Goal: Task Accomplishment & Management: Use online tool/utility

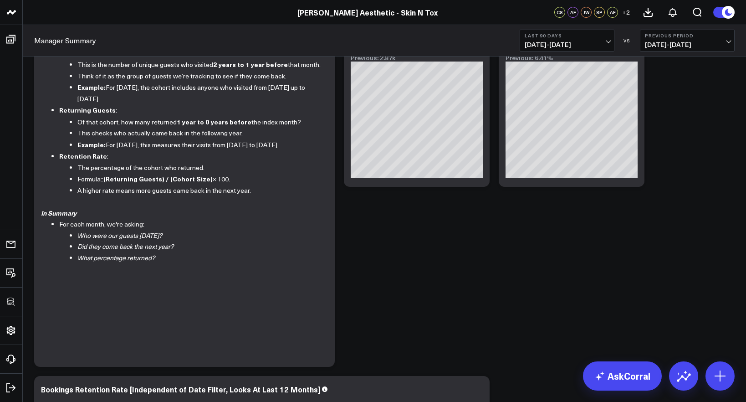
scroll to position [730, 0]
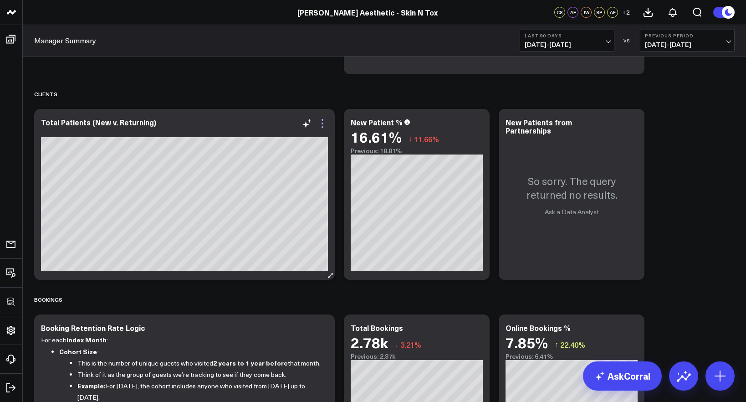
click at [322, 128] on icon at bounding box center [322, 123] width 11 height 11
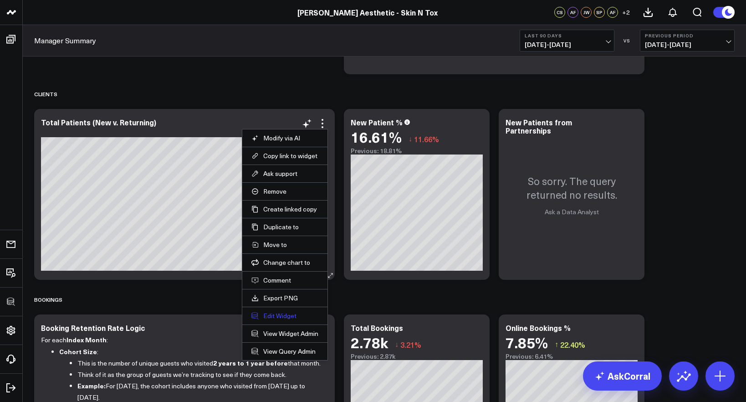
click at [288, 318] on button "Edit Widget" at bounding box center [284, 315] width 67 height 8
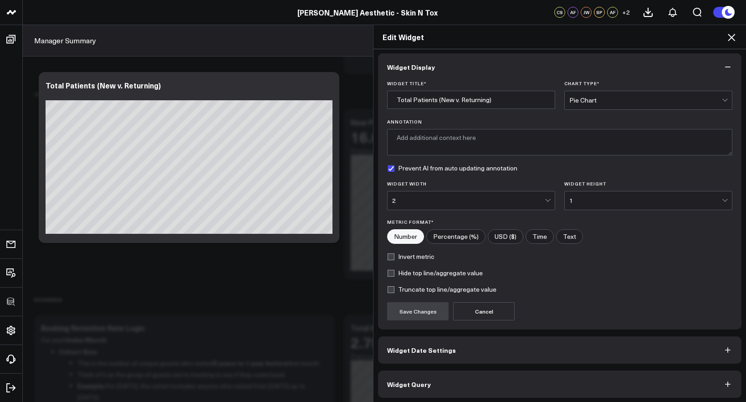
scroll to position [5, 0]
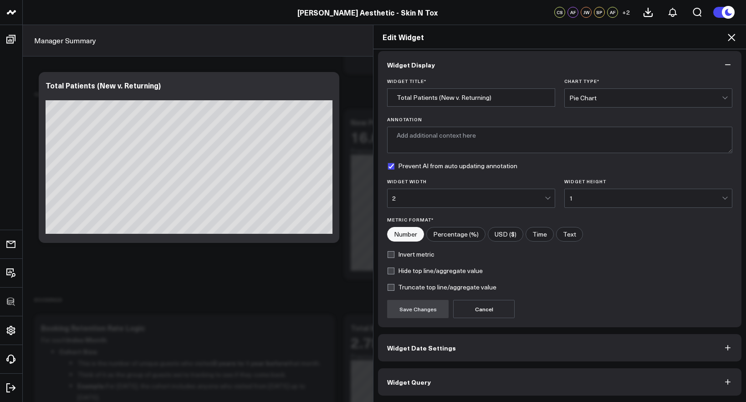
click at [544, 392] on button "Widget Query" at bounding box center [559, 381] width 363 height 27
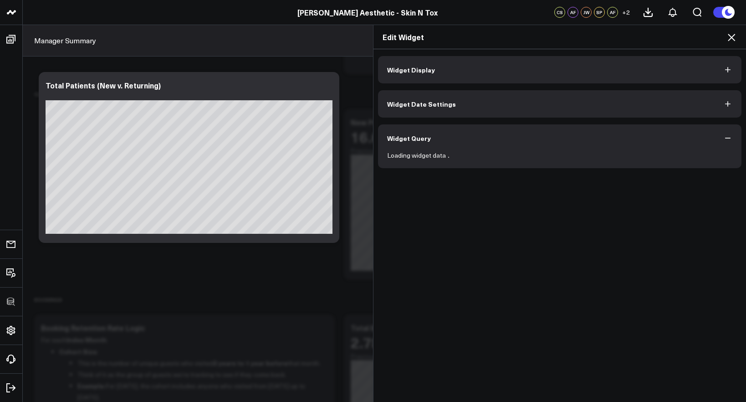
scroll to position [0, 0]
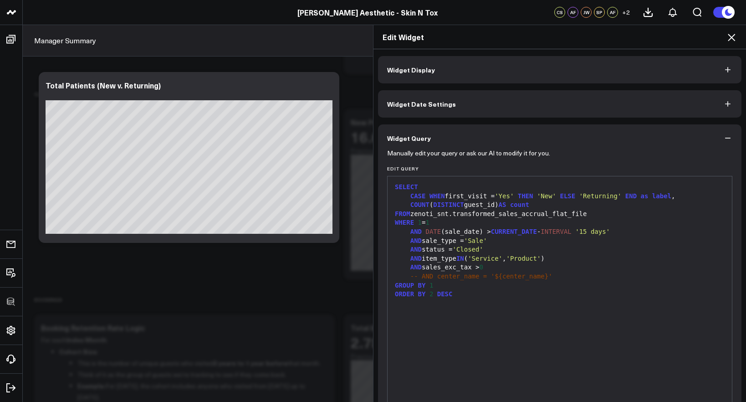
click at [591, 213] on div "FROM zenoti_snt.transformed_sales_accrual_flat_file" at bounding box center [559, 213] width 335 height 9
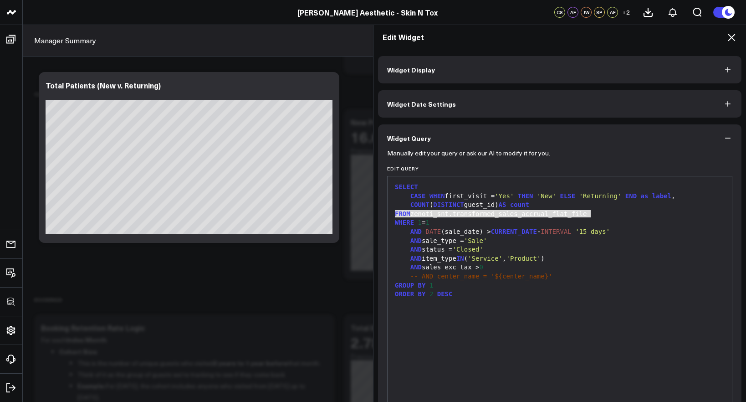
drag, startPoint x: 589, startPoint y: 214, endPoint x: 388, endPoint y: 211, distance: 200.9
click at [392, 211] on div "FROM zenoti_snt.transformed_sales_accrual_flat_file" at bounding box center [559, 213] width 335 height 9
copy div "FROM zenoti_snt.transformed_sales_accrual_flat_file"
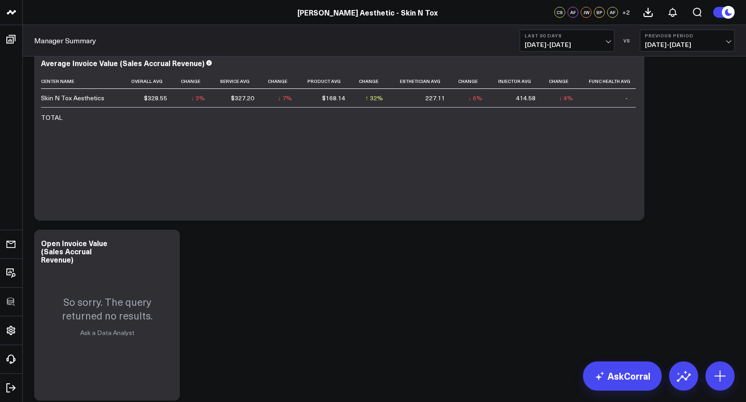
scroll to position [3698, 0]
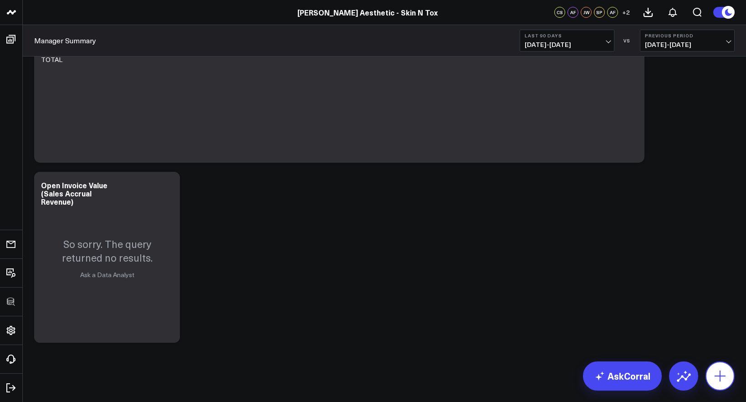
click at [714, 363] on button at bounding box center [719, 375] width 29 height 29
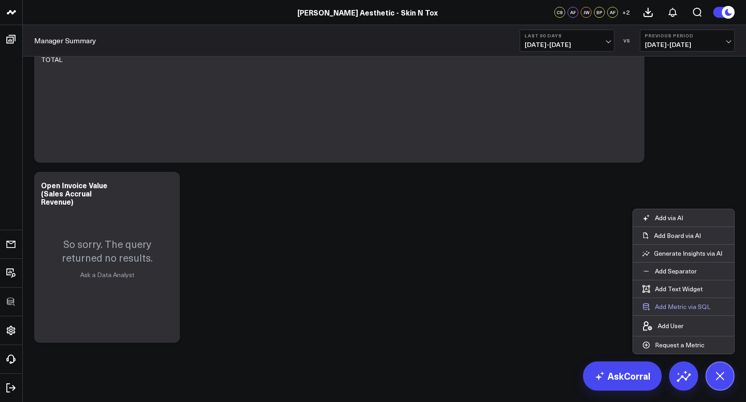
click at [685, 306] on button "Add Metric via SQL" at bounding box center [676, 306] width 87 height 17
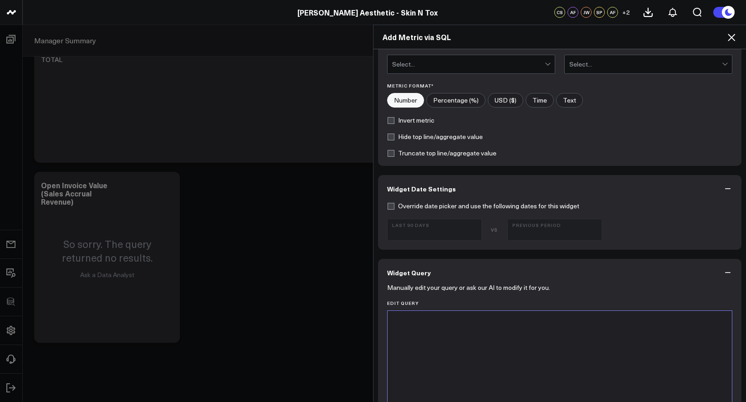
scroll to position [320, 0]
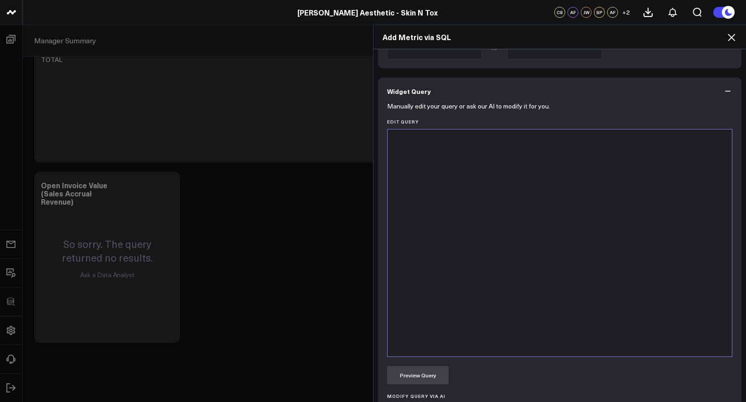
click at [480, 307] on div at bounding box center [559, 243] width 335 height 218
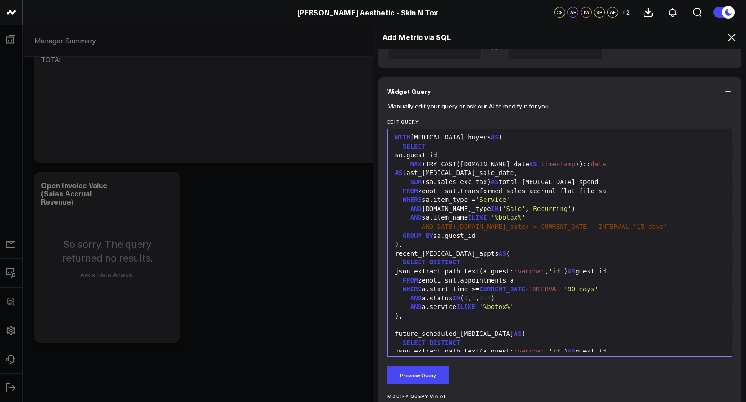
scroll to position [0, 0]
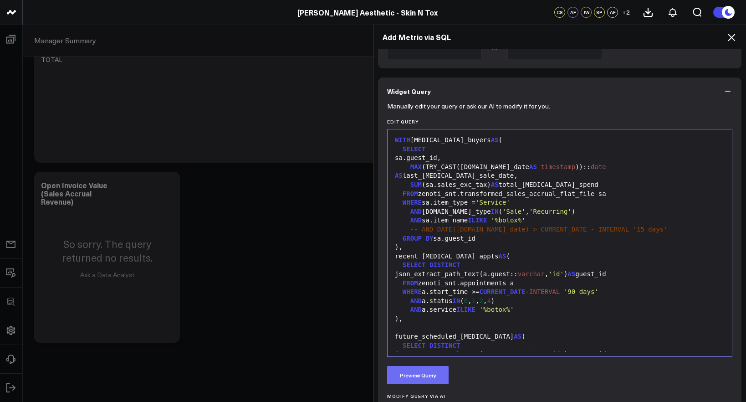
click at [437, 369] on button "Preview Query" at bounding box center [417, 375] width 61 height 18
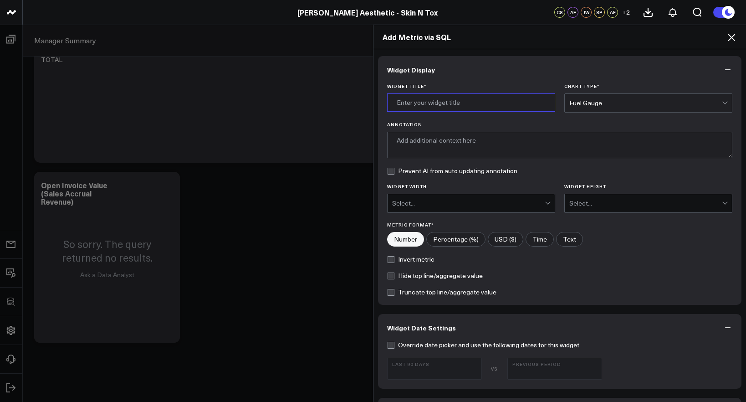
click at [456, 103] on input "Widget Title *" at bounding box center [471, 102] width 168 height 18
click at [598, 108] on div "Fuel Gauge" at bounding box center [645, 103] width 153 height 18
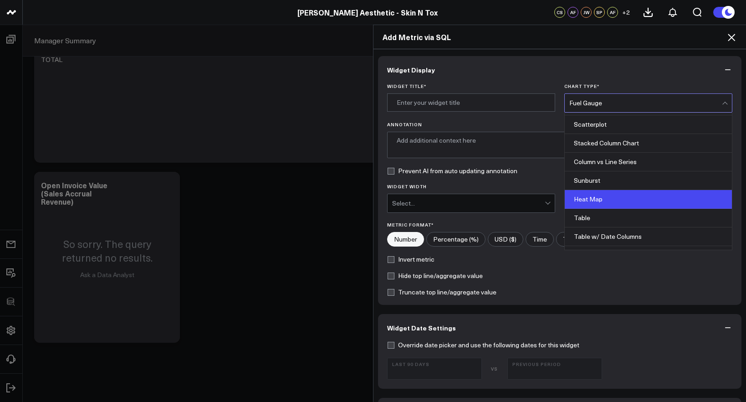
scroll to position [363, 0]
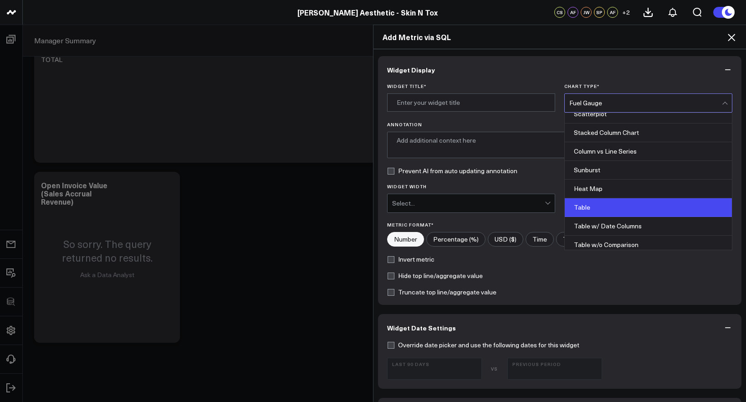
click at [612, 202] on div "Table" at bounding box center [648, 207] width 167 height 19
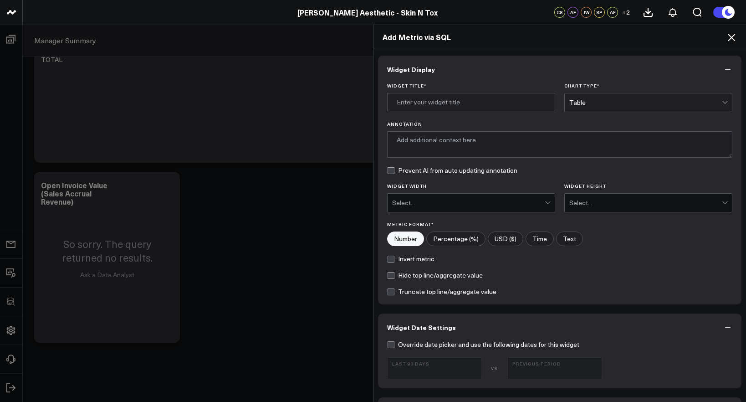
scroll to position [0, 0]
click at [467, 107] on input "Widget Title *" at bounding box center [471, 102] width 168 height 18
type input "G"
type input "Botox Customers with No Appointment Scheduled"
click at [449, 140] on textarea "Annotation" at bounding box center [559, 145] width 345 height 26
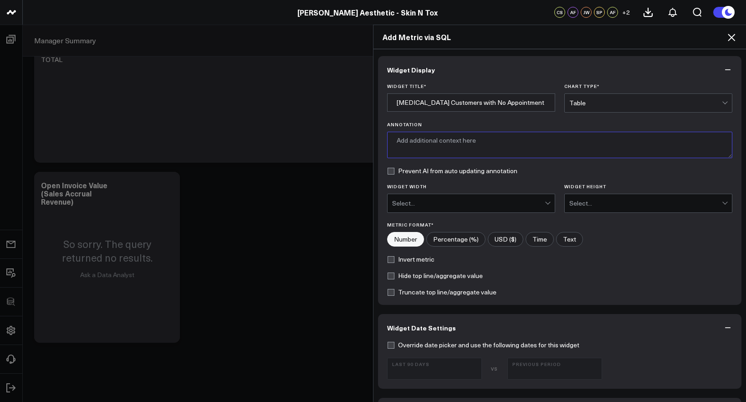
paste textarea "ustomers from ALL time that have bought botox treatments that have not booked a…"
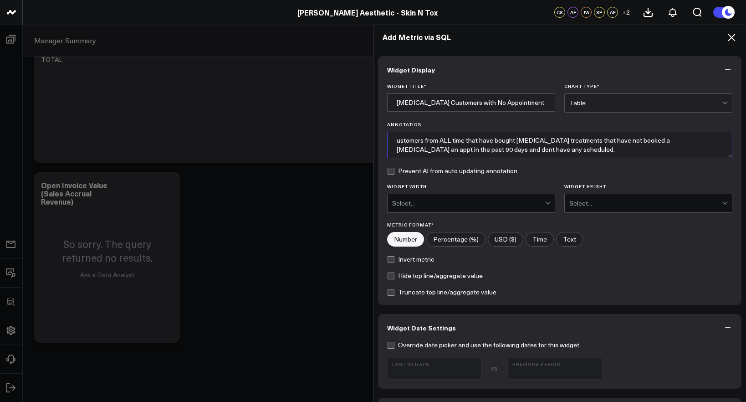
click at [394, 143] on textarea "ustomers from ALL time that have bought botox treatments that have not booked a…" at bounding box center [559, 145] width 345 height 26
click at [477, 152] on textarea "Customers from ALL time that have bought botox treatments that have not booked …" at bounding box center [559, 145] width 345 height 26
click at [430, 150] on textarea "Customers from ALL time that have bought botox treatments that have not booked …" at bounding box center [559, 145] width 345 height 26
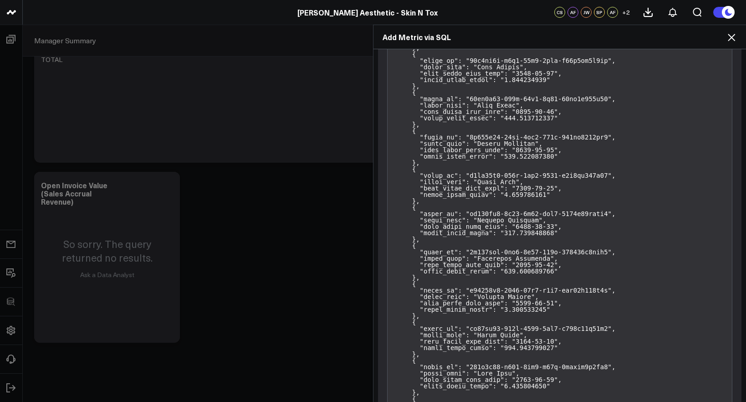
scroll to position [31387, 0]
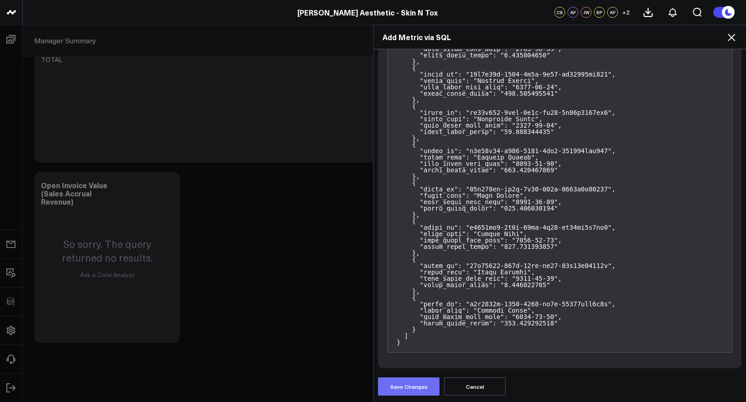
type textarea "Customers from ALL time that have bought botox treatments that have not booked …"
click at [416, 391] on button "Save Changes" at bounding box center [408, 386] width 61 height 18
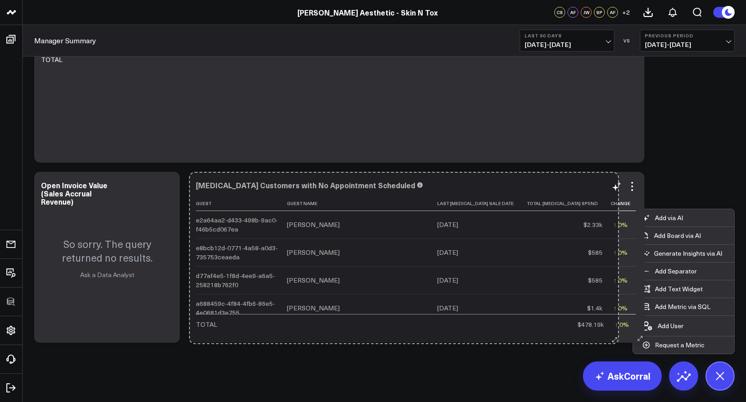
drag, startPoint x: 488, startPoint y: 339, endPoint x: 617, endPoint y: 340, distance: 129.3
click at [617, 340] on div "Botox Customers with No Appointment Scheduled Guest Guest Name Last Botox Sale …" at bounding box center [416, 257] width 455 height 171
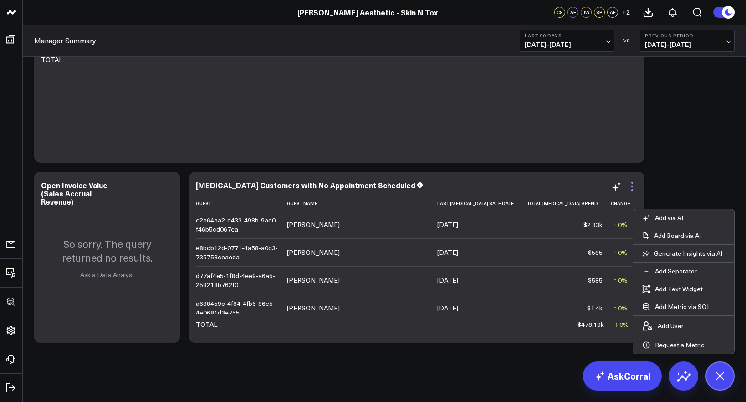
click at [636, 186] on icon at bounding box center [632, 186] width 11 height 11
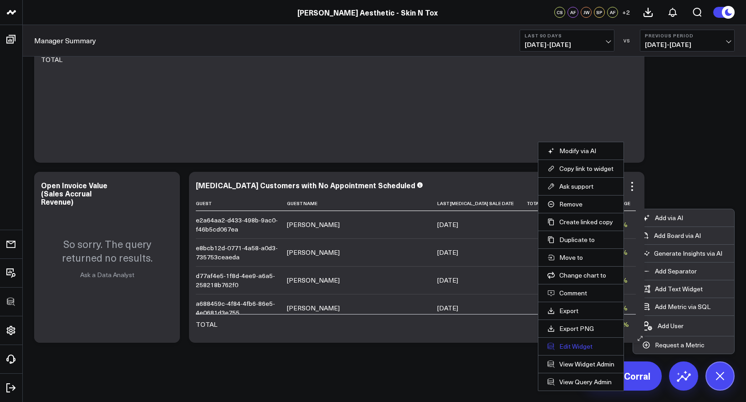
click at [564, 348] on button "Edit Widget" at bounding box center [580, 346] width 67 height 8
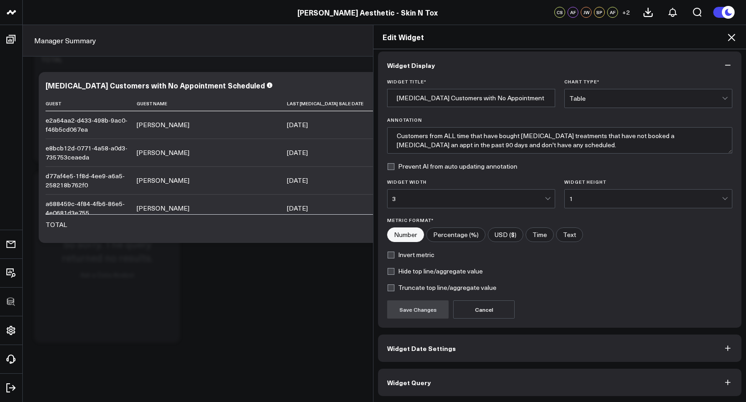
scroll to position [5, 0]
click at [600, 103] on div "Table" at bounding box center [645, 98] width 153 height 18
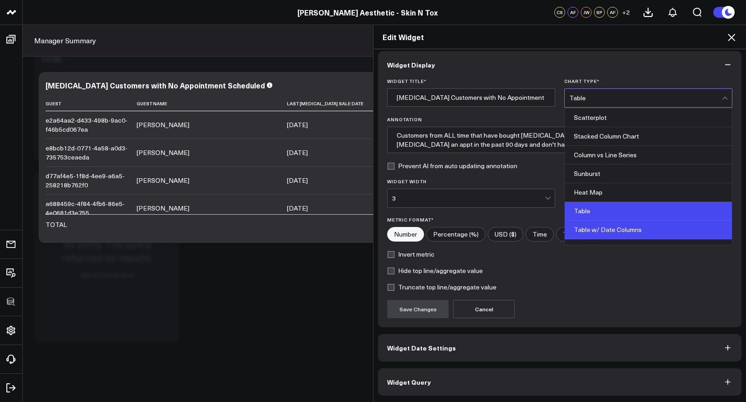
scroll to position [367, 0]
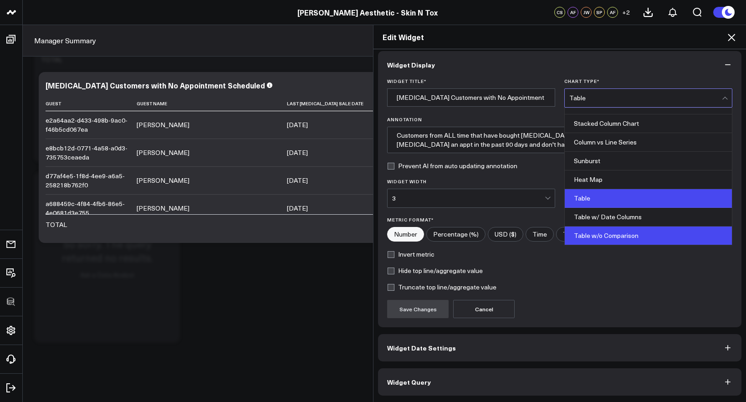
click at [613, 237] on div "Table w/o Comparison" at bounding box center [648, 235] width 167 height 18
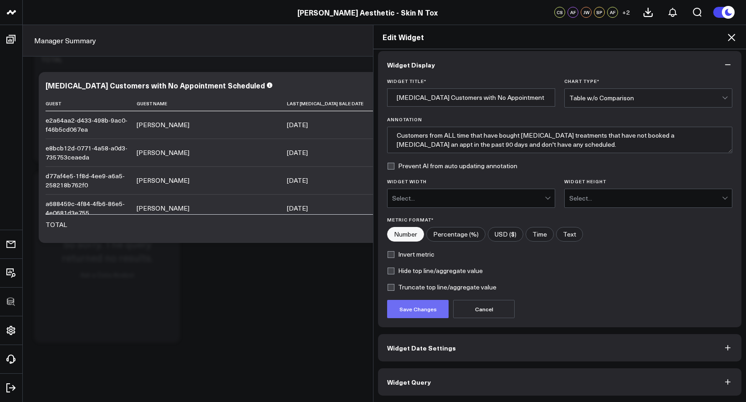
click at [422, 311] on button "Save Changes" at bounding box center [417, 309] width 61 height 18
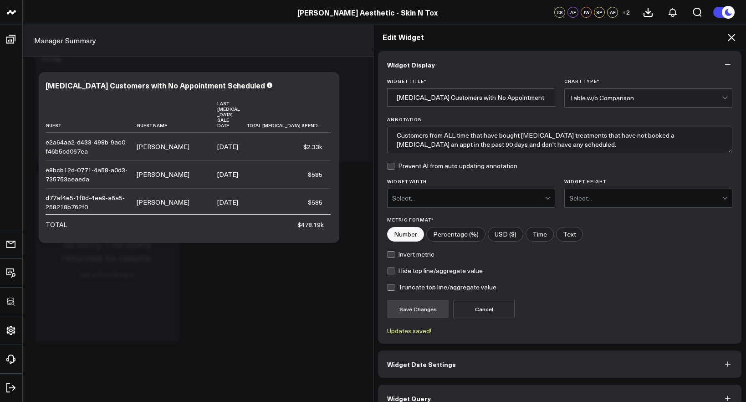
click at [272, 171] on div "Edit Widget Widget Display Widget Title * Botox Customers with No Appointment S…" at bounding box center [373, 213] width 746 height 377
click at [244, 174] on div "Edit Widget Widget Display Widget Title * Botox Customers with No Appointment S…" at bounding box center [373, 213] width 746 height 377
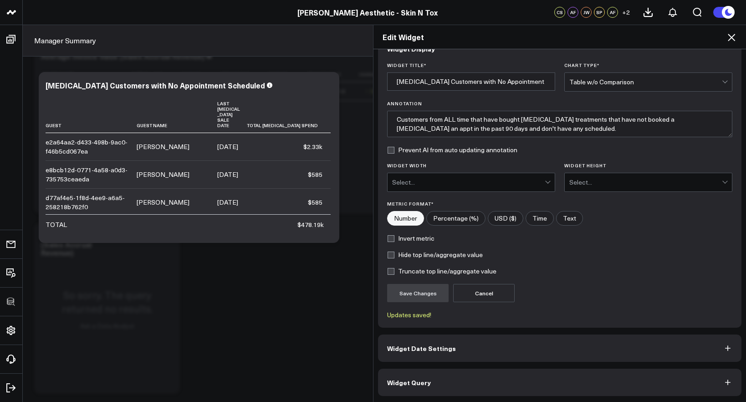
scroll to position [21, 0]
click at [550, 381] on button "Widget Query" at bounding box center [559, 381] width 363 height 27
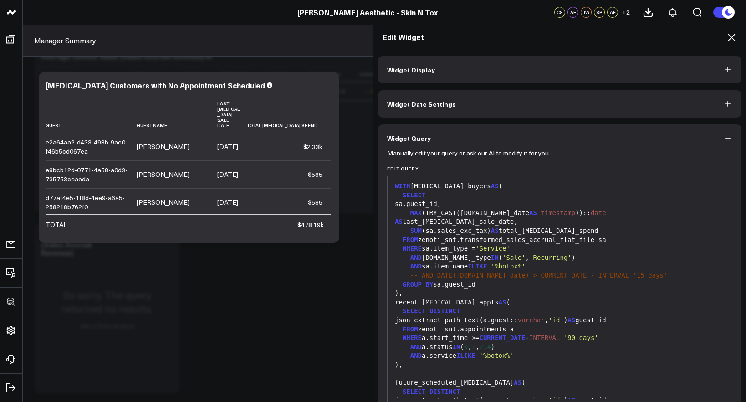
scroll to position [0, 0]
click at [728, 42] on icon at bounding box center [731, 37] width 11 height 11
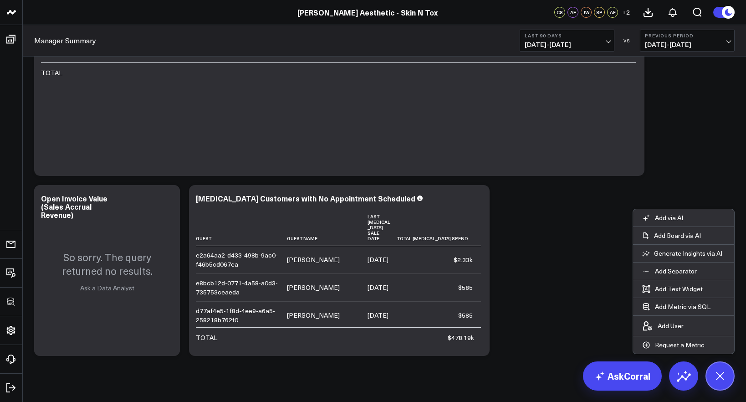
scroll to position [3695, 0]
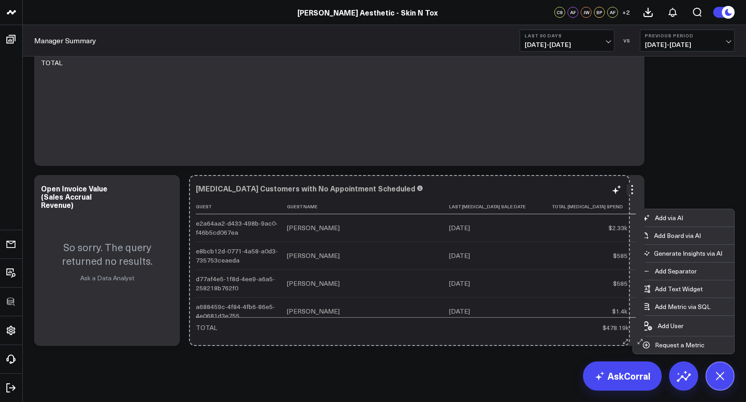
drag, startPoint x: 484, startPoint y: 343, endPoint x: 630, endPoint y: 343, distance: 145.7
click at [630, 343] on div "Botox Customers with No Appointment Scheduled Guest Guest Name Last Botox Sale …" at bounding box center [416, 260] width 455 height 171
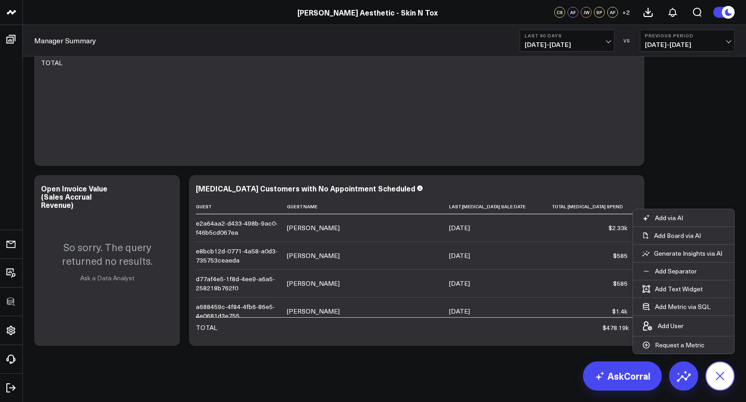
click at [717, 375] on icon at bounding box center [720, 375] width 20 height 20
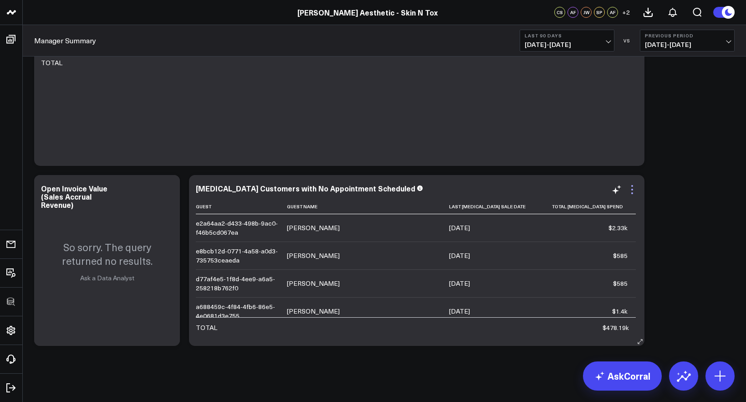
click at [631, 186] on icon at bounding box center [632, 186] width 2 height 2
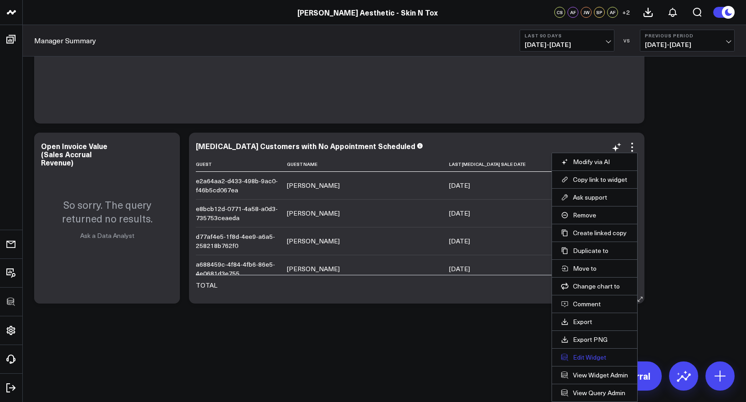
click at [593, 357] on button "Edit Widget" at bounding box center [594, 357] width 67 height 8
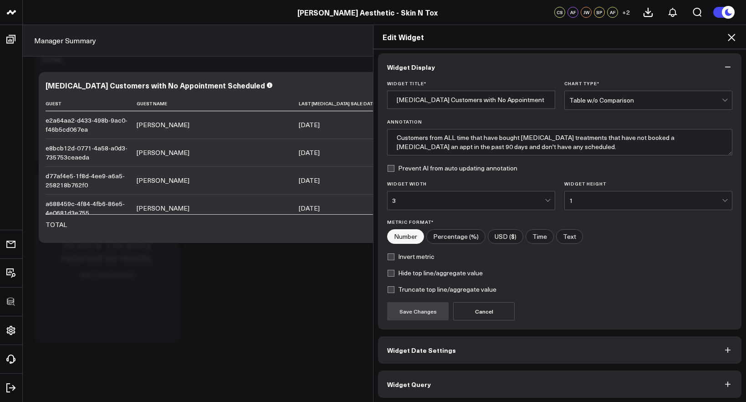
scroll to position [5, 0]
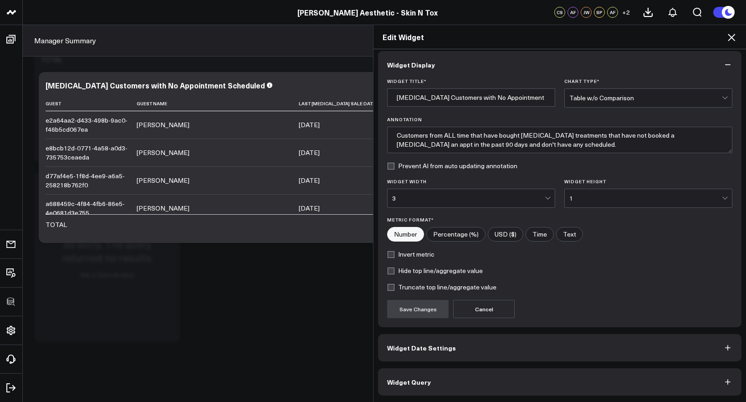
click at [564, 358] on button "Widget Date Settings" at bounding box center [559, 347] width 363 height 27
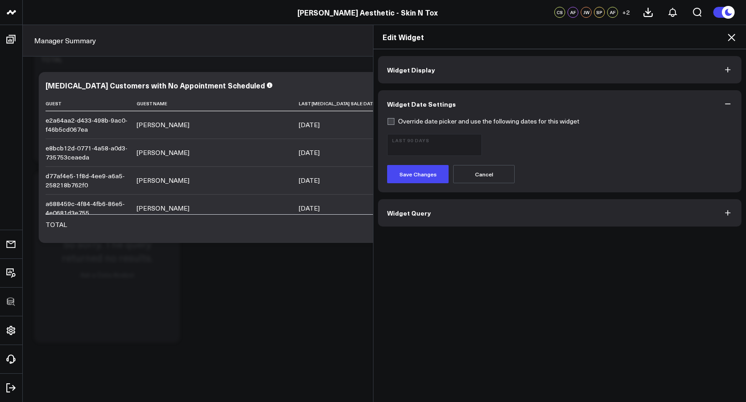
click at [526, 225] on div "Widget Display Widget Date Settings Override date picker and use the following …" at bounding box center [559, 225] width 373 height 353
click at [528, 220] on button "Widget Query" at bounding box center [559, 212] width 363 height 27
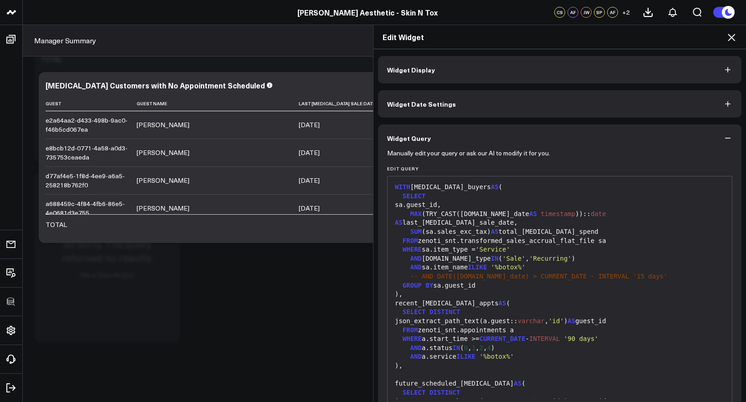
click at [523, 281] on div "GROUP BY sa.guest_id" at bounding box center [559, 285] width 335 height 9
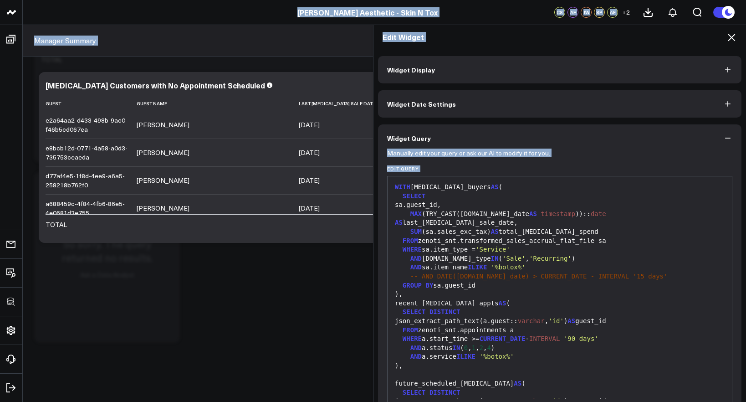
copy body "3725 Test 829 Studios Accenture Acme Industrial Activant Capital Agriculture & …"
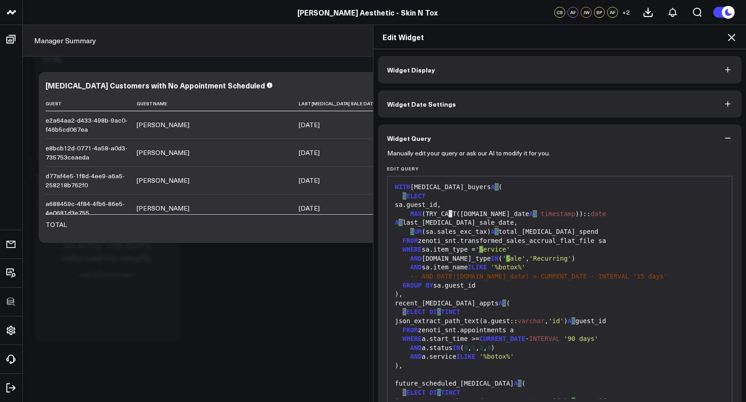
click at [448, 212] on div "MAX (TRY_CAST(sa.sale_date A S timestamp )):: date A S last_botox_sale_date," at bounding box center [559, 218] width 335 height 18
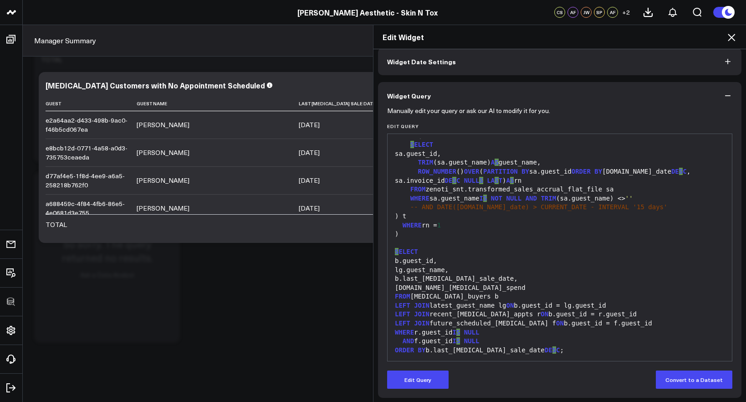
scroll to position [45, 0]
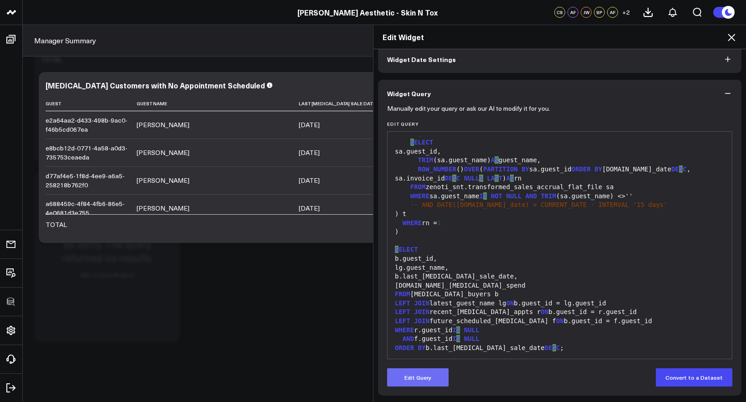
click at [424, 370] on button "Edit Query" at bounding box center [417, 377] width 61 height 18
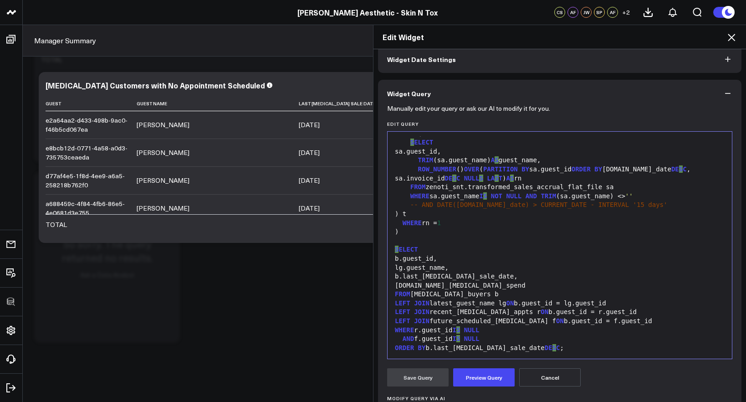
click at [461, 272] on div "b.last_botox_sale_date," at bounding box center [559, 276] width 335 height 9
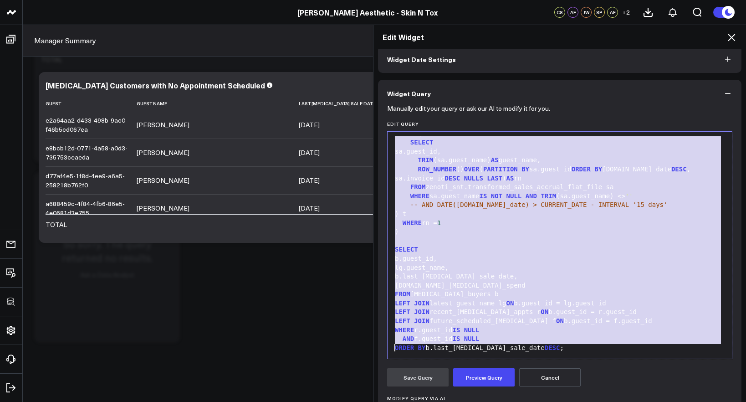
copy div "SELECT sa.guest_id, MAX (TRY_CAST(sa.sale_date AS timestamp )):: date AS last_b…"
click at [520, 209] on div ") t" at bounding box center [559, 213] width 335 height 9
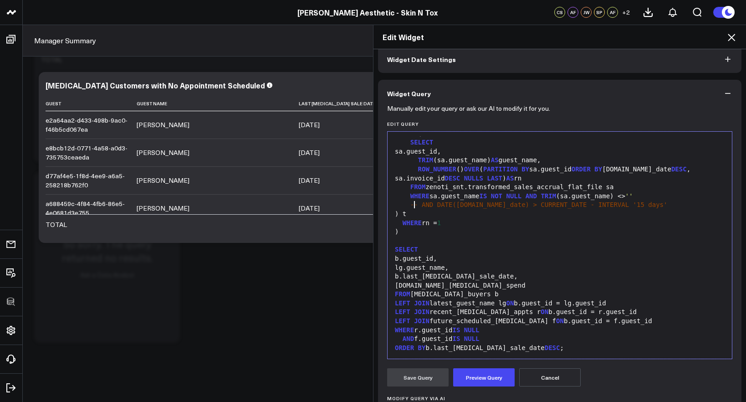
click at [517, 219] on div "WHERE rn = 1" at bounding box center [559, 223] width 335 height 9
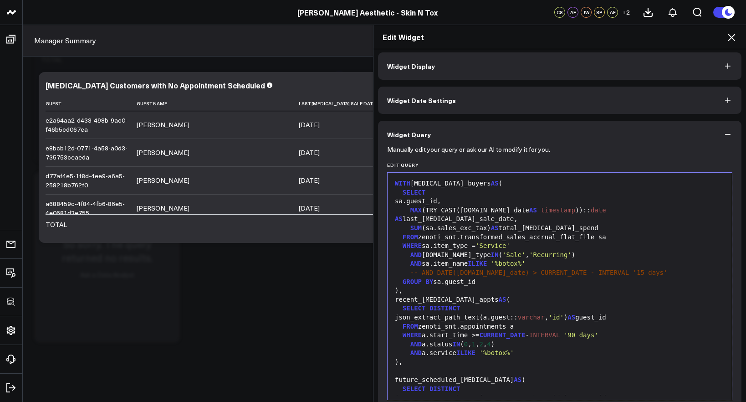
scroll to position [0, 0]
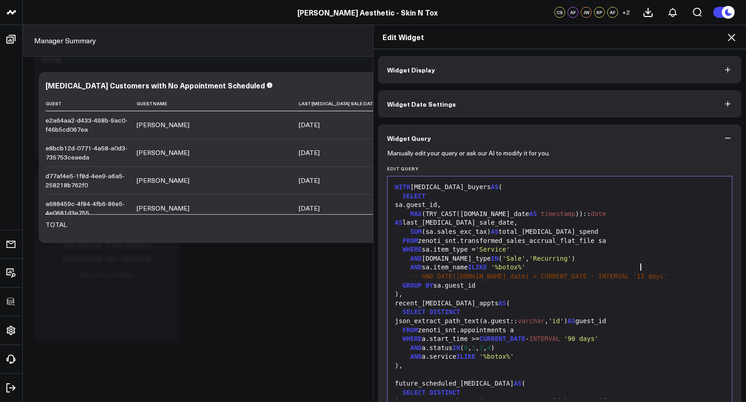
drag, startPoint x: 636, startPoint y: 268, endPoint x: 642, endPoint y: 268, distance: 6.4
click at [636, 272] on span "-- AND DATE(sa.sale_date) > CURRENT_DATE - INTERVAL '15 days'" at bounding box center [538, 275] width 257 height 7
click at [645, 272] on div "-- AND DATE(sa.sale_date) > CURRENT_DATE - INTERVAL '15 days'" at bounding box center [559, 276] width 335 height 9
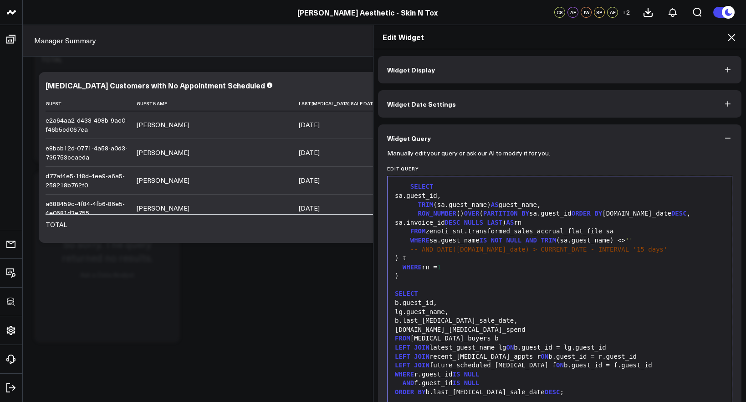
scroll to position [158, 0]
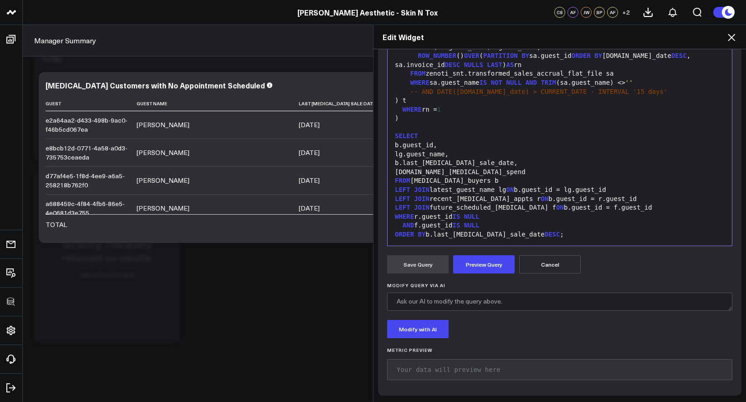
click at [472, 274] on form "Manually edit your query or ask our AI to modify it for you. Edit Query 99 4 5 …" at bounding box center [559, 190] width 345 height 392
click at [473, 268] on button "Preview Query" at bounding box center [483, 264] width 61 height 18
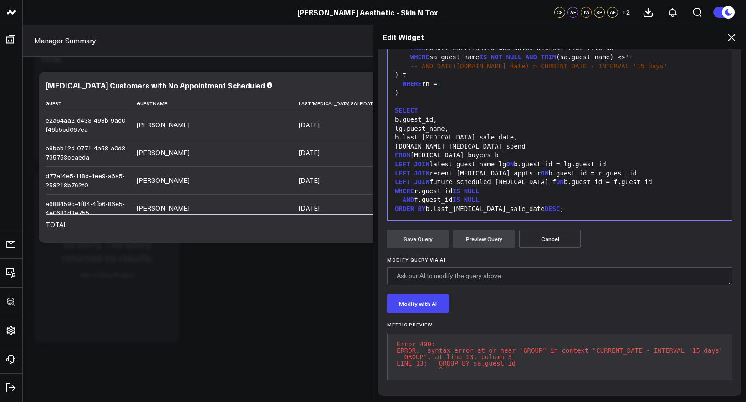
scroll to position [189, 0]
click at [498, 204] on div "ORDER BY b.last_botox_sale_date DESC ;" at bounding box center [559, 208] width 335 height 9
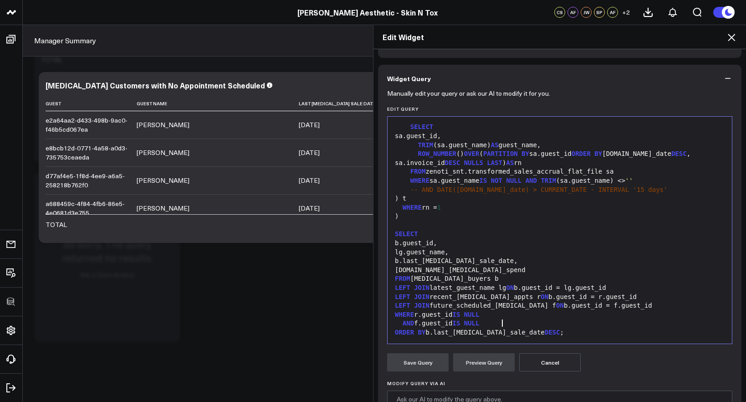
scroll to position [0, 0]
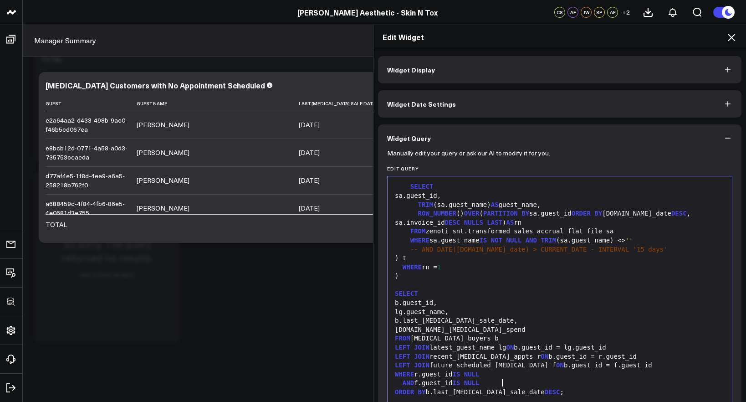
drag, startPoint x: 528, startPoint y: 234, endPoint x: 527, endPoint y: 229, distance: 5.1
click at [528, 236] on div "WHERE sa.guest_name IS NOT NULL AND TRIM (sa.guest_name) <> ''" at bounding box center [559, 240] width 335 height 9
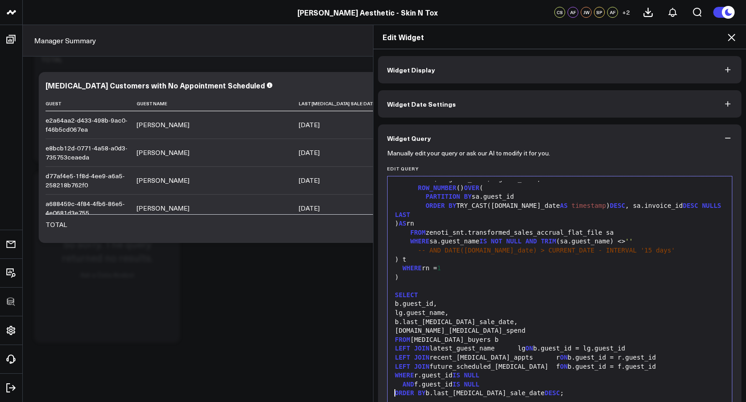
scroll to position [357, 0]
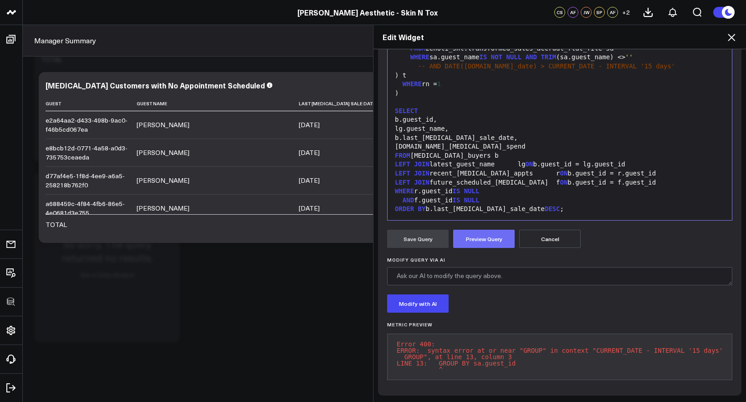
click at [467, 235] on button "Preview Query" at bounding box center [483, 239] width 61 height 18
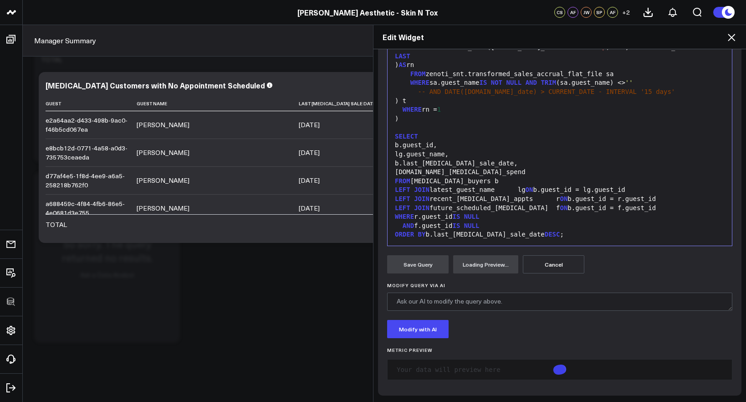
scroll to position [189, 0]
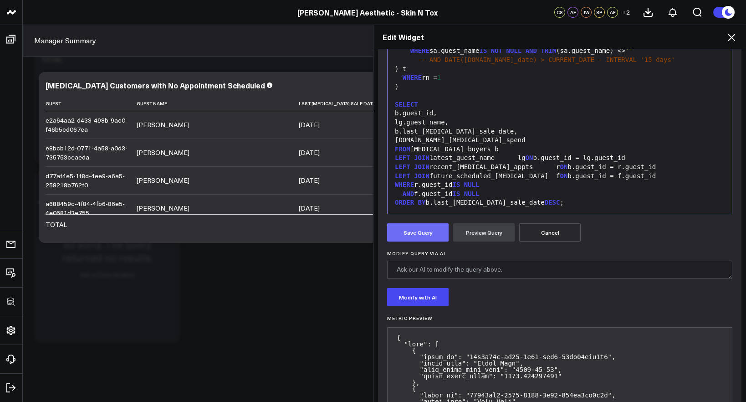
click at [428, 238] on button "Save Query" at bounding box center [417, 232] width 61 height 18
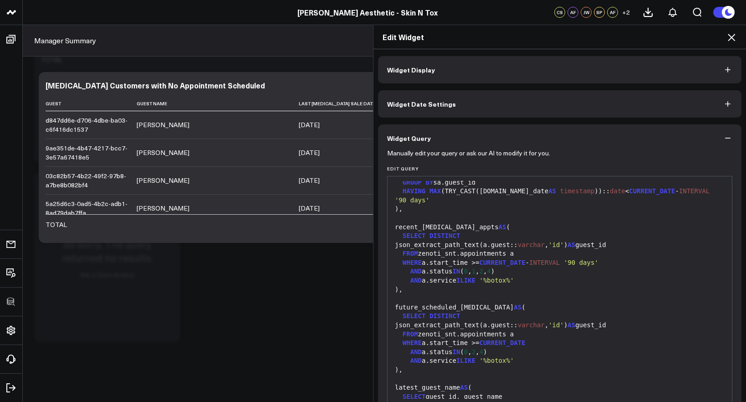
scroll to position [0, 0]
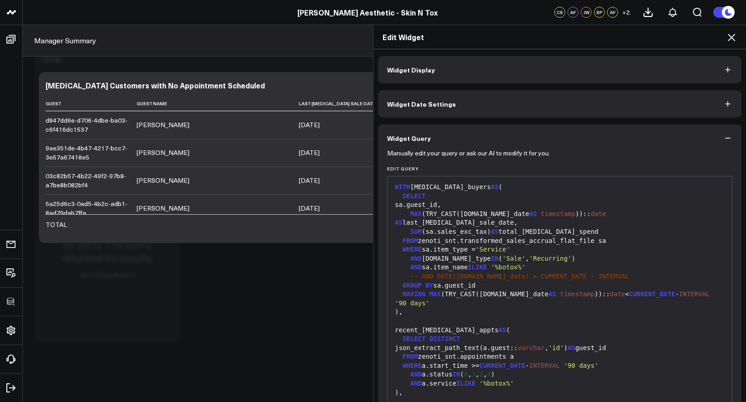
click at [427, 100] on span "Widget Date Settings" at bounding box center [421, 103] width 69 height 7
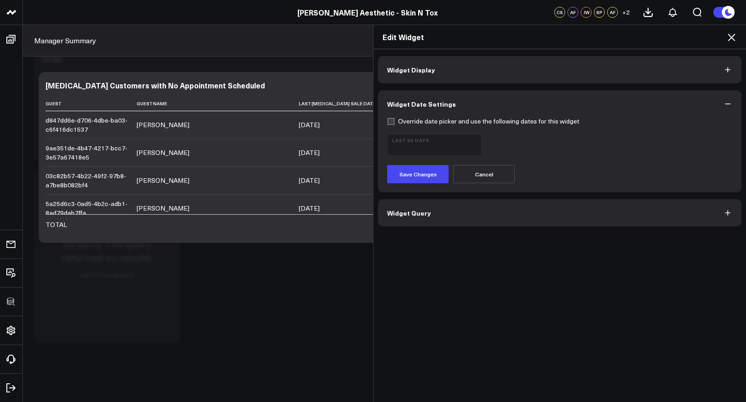
click at [434, 77] on button "Widget Display" at bounding box center [559, 69] width 363 height 27
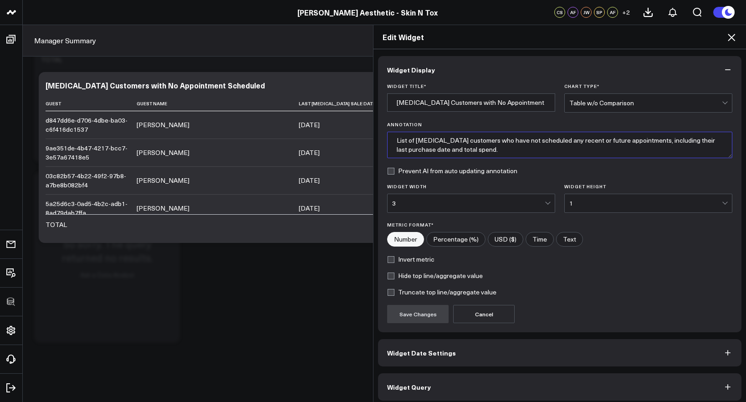
drag, startPoint x: 458, startPoint y: 150, endPoint x: 335, endPoint y: 128, distance: 124.5
click at [335, 128] on div "Edit Widget Widget Display Widget Title * Botox Customers with No Appointment S…" at bounding box center [373, 213] width 746 height 377
click at [493, 105] on input "Botox Customers with No Appointment Scheduled" at bounding box center [471, 102] width 168 height 18
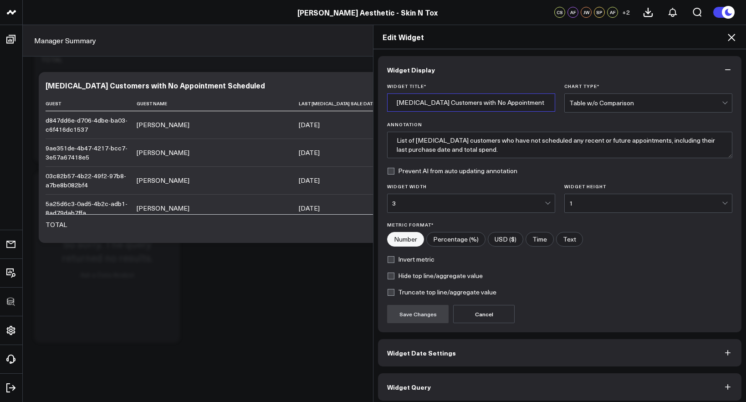
click at [493, 103] on input "Botox Customers with No Appointment Scheduled" at bounding box center [471, 102] width 168 height 18
click at [462, 102] on input "Botox Customers with No Appointment Scheduled" at bounding box center [471, 102] width 168 height 18
drag, startPoint x: 443, startPoint y: 103, endPoint x: 552, endPoint y: 107, distance: 109.8
click at [552, 107] on div "Widget Title * Botox Customers with No Appointment Scheduled Chart Type * Table…" at bounding box center [559, 97] width 345 height 29
drag, startPoint x: 539, startPoint y: 105, endPoint x: 377, endPoint y: 104, distance: 162.1
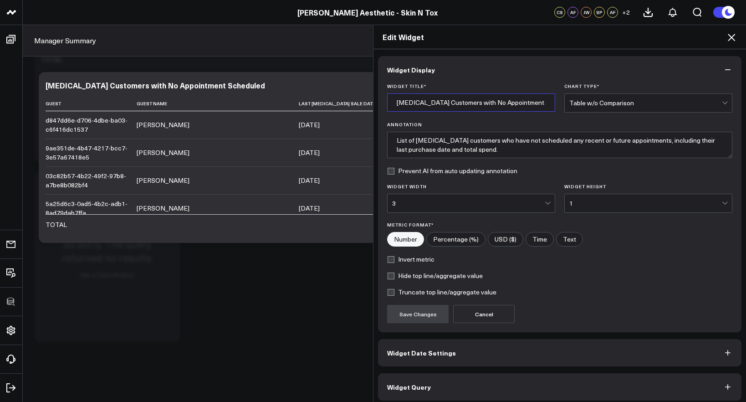
click at [378, 104] on div "Widget Title * Botox Customers with No Appointment Scheduled Chart Type * Table…" at bounding box center [559, 207] width 363 height 249
type input "Lapsed Botox Customers"
click at [489, 148] on textarea "List of Botox customers who have not scheduled any recent or future appointment…" at bounding box center [559, 145] width 345 height 26
click at [350, 133] on div "Edit Widget Widget Display Widget Title * Lapsed Botox Customers Chart Type * T…" at bounding box center [373, 213] width 746 height 377
click at [430, 149] on textarea "List of Botox customers who have not scheduled any recent or future appointment…" at bounding box center [559, 145] width 345 height 26
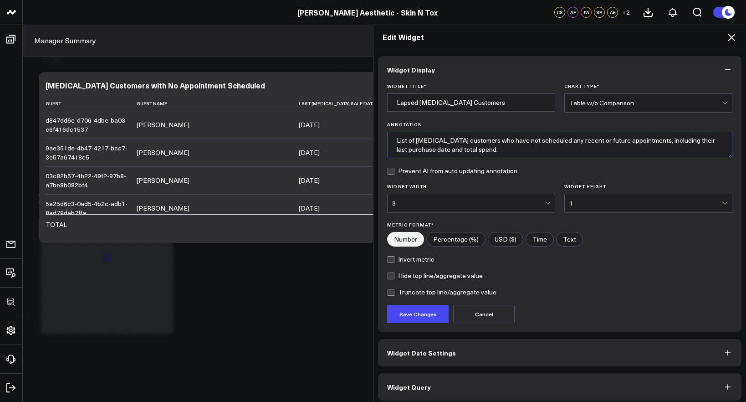
drag, startPoint x: 456, startPoint y: 151, endPoint x: 356, endPoint y: 133, distance: 101.7
click at [356, 133] on div "Edit Widget Widget Display Widget Title * Lapsed Botox Customers Chart Type * T…" at bounding box center [373, 213] width 746 height 377
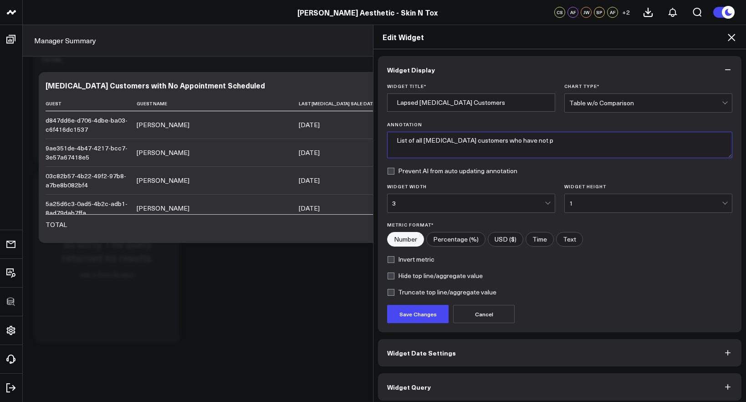
drag, startPoint x: 518, startPoint y: 144, endPoint x: 508, endPoint y: 143, distance: 10.6
click at [508, 143] on textarea "List of all Botox customers who have not p" at bounding box center [559, 145] width 345 height 26
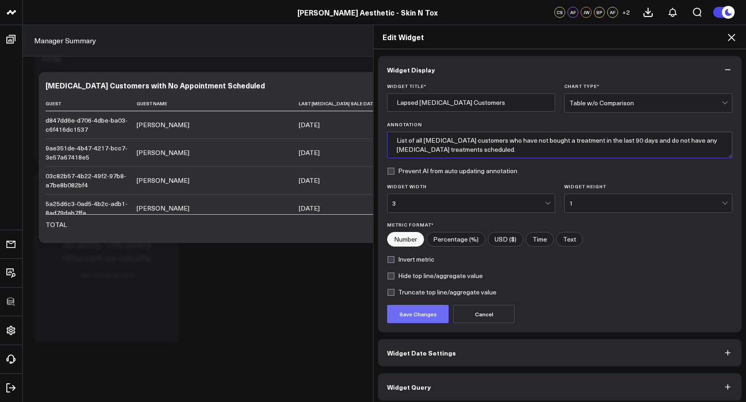
type textarea "List of all Botox customers who have not bought a treatment in the last 90 days…"
click at [424, 311] on button "Save Changes" at bounding box center [417, 314] width 61 height 18
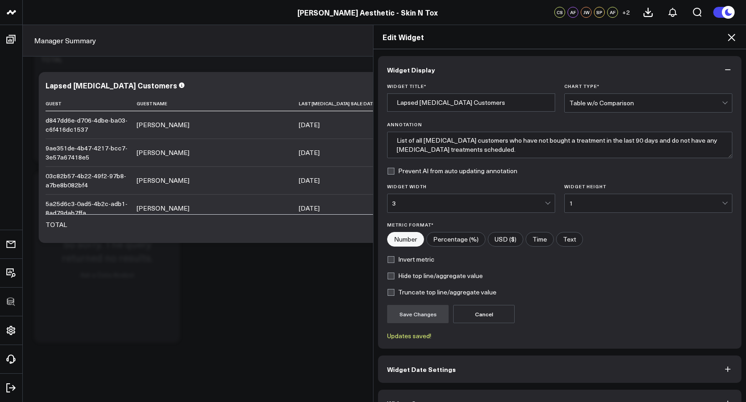
click at [211, 166] on div "Edit Widget Widget Display Widget Title * Lapsed Botox Customers Chart Type * T…" at bounding box center [373, 213] width 746 height 377
click at [728, 43] on div "Edit Widget" at bounding box center [559, 37] width 373 height 24
click at [726, 42] on icon at bounding box center [731, 37] width 11 height 11
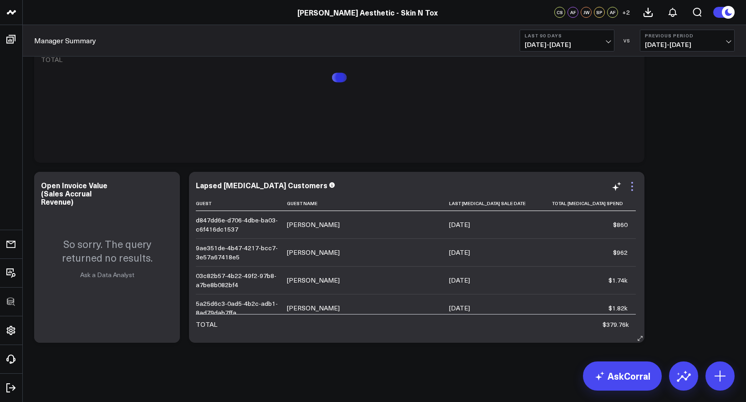
click at [633, 187] on icon at bounding box center [632, 186] width 11 height 11
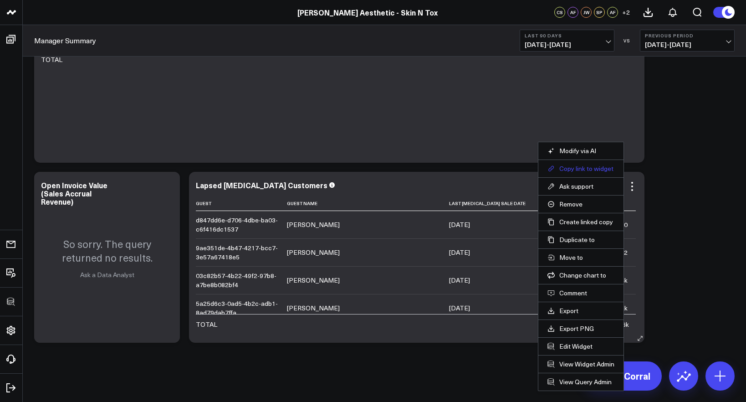
click at [583, 168] on button "Copy link to widget" at bounding box center [580, 168] width 67 height 8
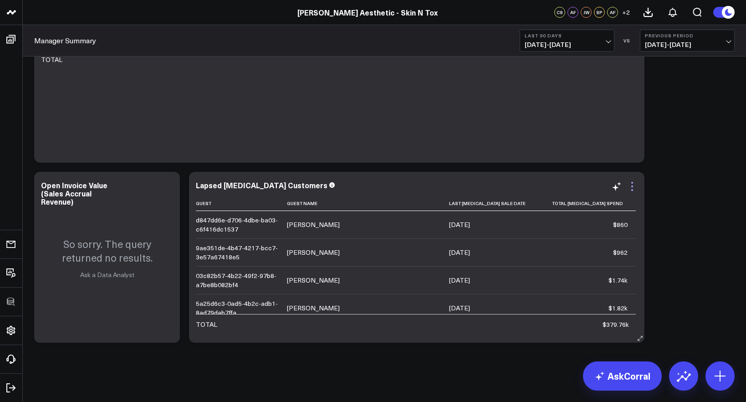
click at [633, 187] on icon at bounding box center [632, 186] width 11 height 11
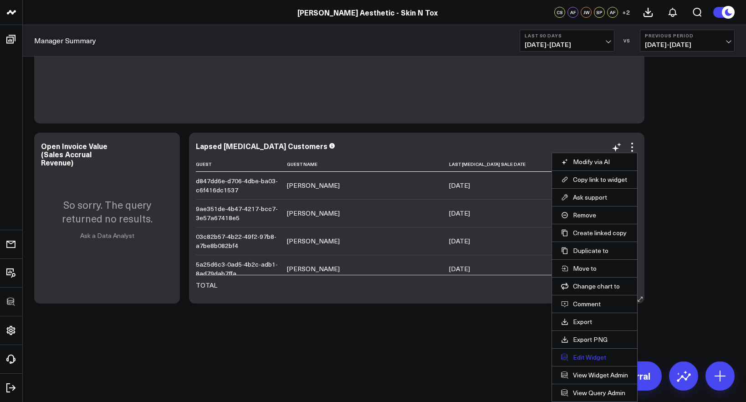
click at [591, 358] on button "Edit Widget" at bounding box center [594, 357] width 67 height 8
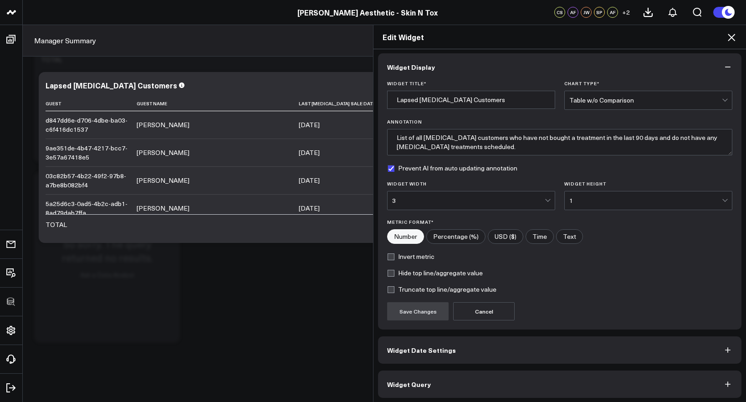
scroll to position [5, 0]
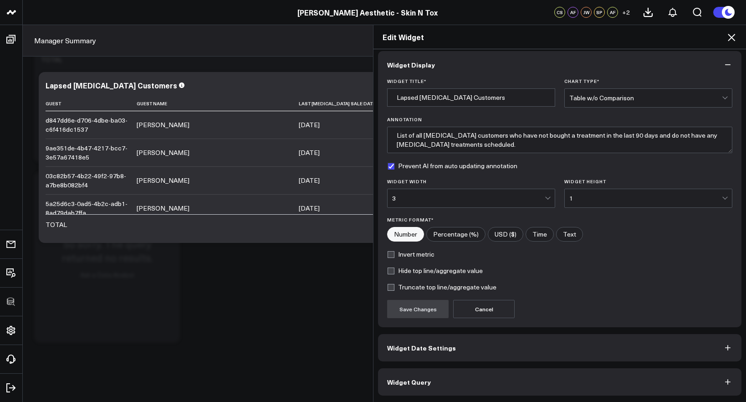
click at [562, 383] on button "Widget Query" at bounding box center [559, 381] width 363 height 27
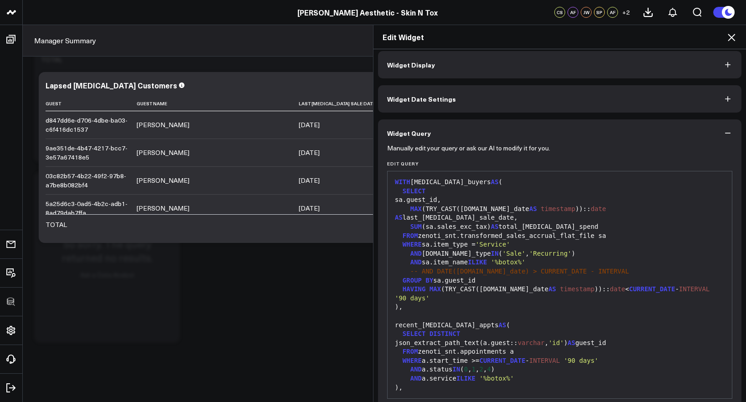
scroll to position [0, 0]
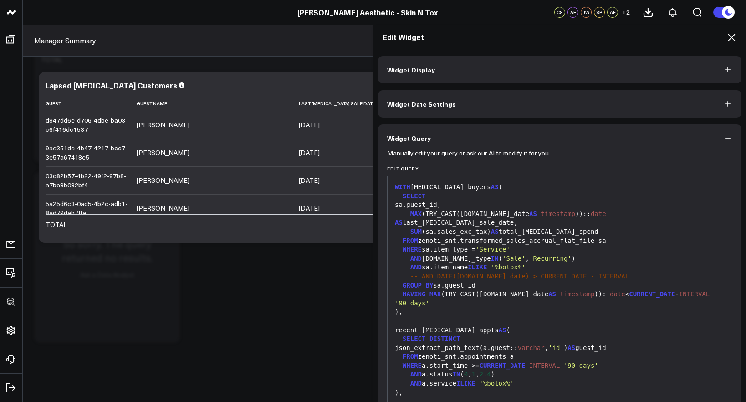
click at [520, 290] on div "HAVING MAX (TRY_CAST(sa.sale_date AS timestamp )):: date < CURRENT_DATE - INTER…" at bounding box center [559, 299] width 335 height 18
click at [536, 263] on div "AND sa.item_name ILIKE '%botox%'" at bounding box center [559, 267] width 335 height 9
click at [526, 263] on span "'%botox%'" at bounding box center [508, 266] width 35 height 7
click at [531, 263] on div "AND sa.item_name ILIKE '%botox%'" at bounding box center [559, 267] width 335 height 9
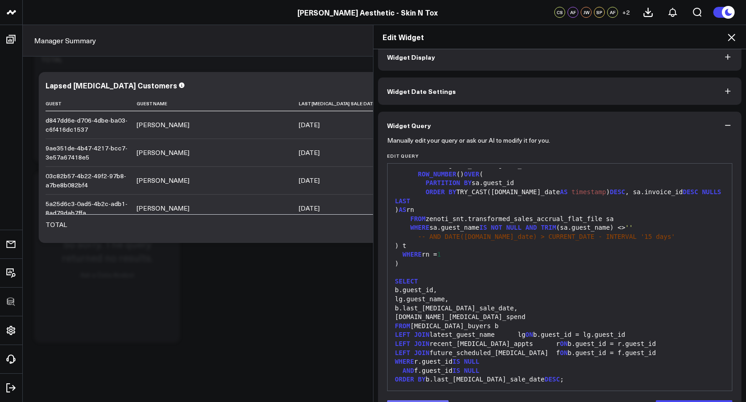
scroll to position [45, 0]
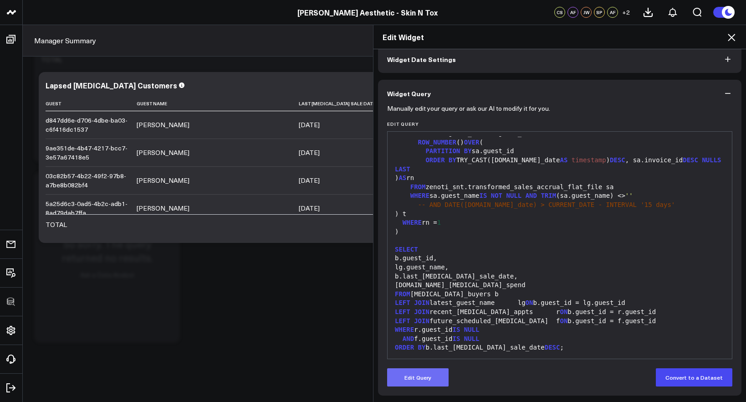
click at [408, 379] on button "Edit Query" at bounding box center [417, 377] width 61 height 18
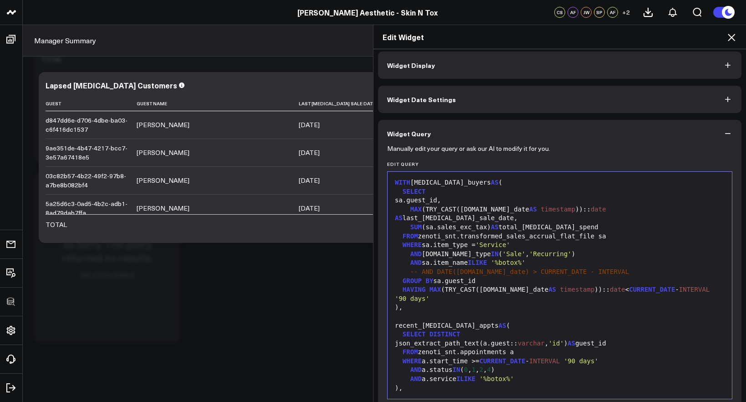
scroll to position [0, 0]
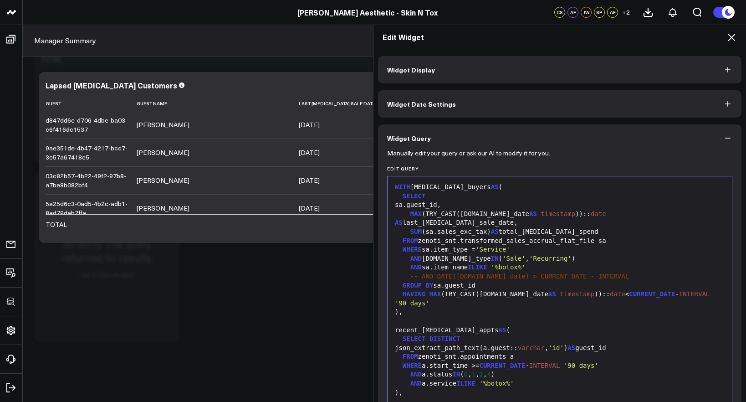
click at [523, 272] on span "-- AND DATE(sa.sale_date) > CURRENT_DATE - INTERVAL" at bounding box center [519, 275] width 219 height 7
drag, startPoint x: 529, startPoint y: 260, endPoint x: 534, endPoint y: 259, distance: 5.1
click at [526, 263] on span "'%botox%'" at bounding box center [508, 266] width 35 height 7
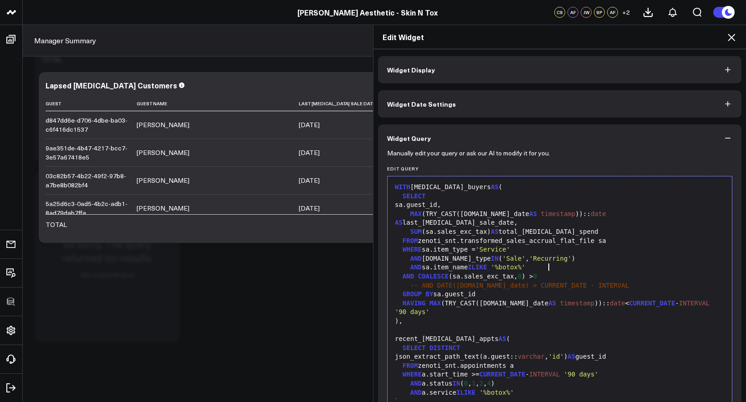
click at [403, 272] on span "AND" at bounding box center [408, 275] width 11 height 7
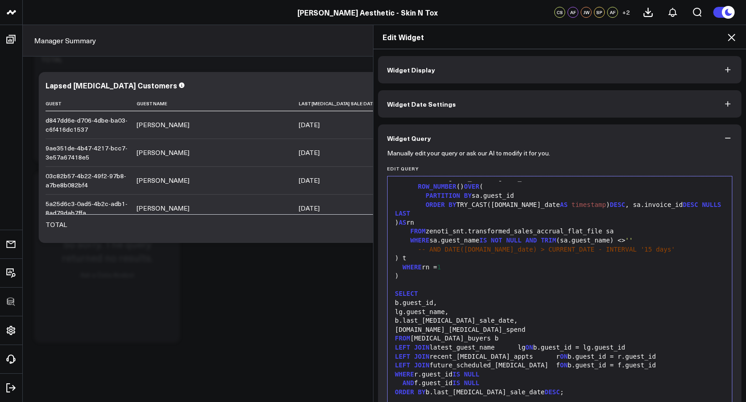
scroll to position [107, 0]
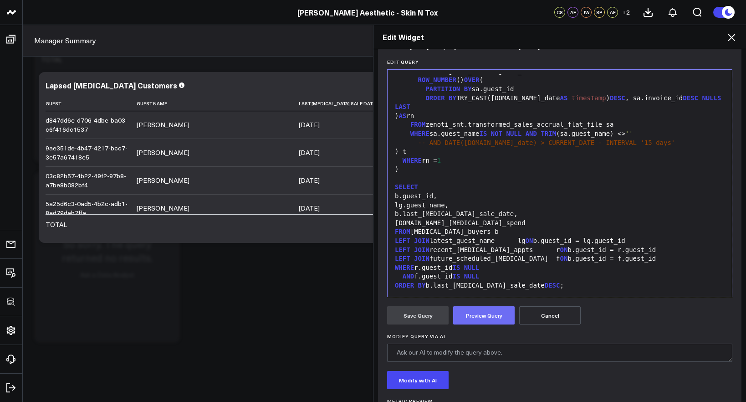
click at [466, 317] on button "Preview Query" at bounding box center [483, 315] width 61 height 18
click at [418, 317] on button "Save Query" at bounding box center [417, 315] width 61 height 18
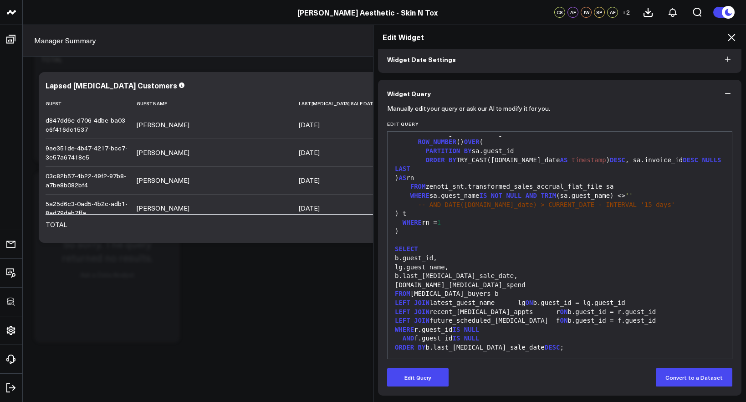
scroll to position [45, 0]
click at [734, 35] on icon at bounding box center [731, 37] width 7 height 7
